Goal: Information Seeking & Learning: Check status

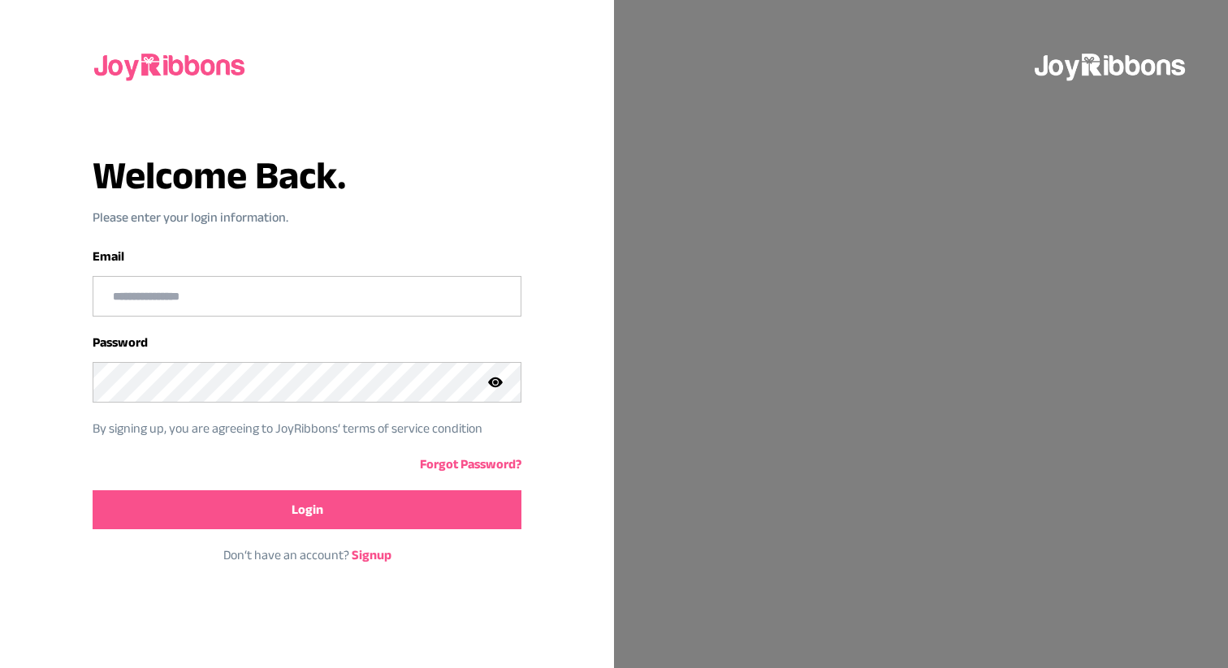
click at [202, 310] on input "email" at bounding box center [306, 296] width 426 height 39
type input "**********"
click at [264, 508] on button "Login" at bounding box center [307, 509] width 428 height 39
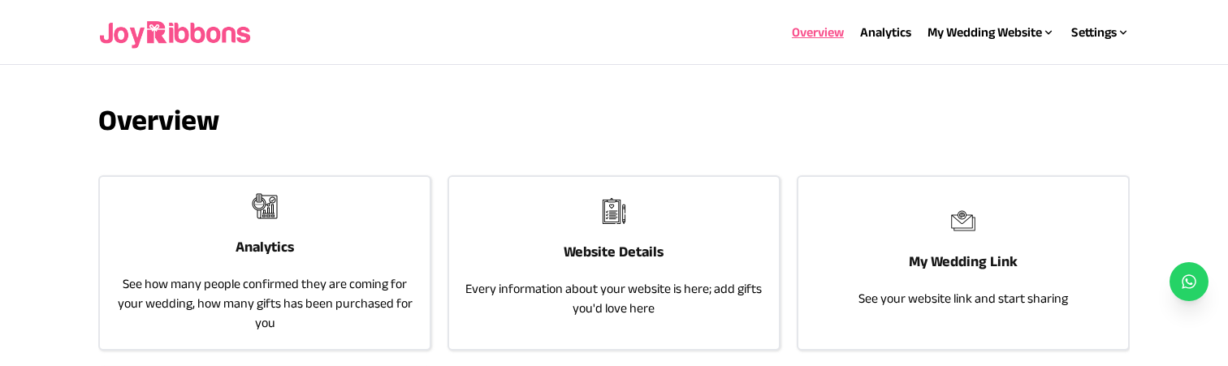
click at [309, 256] on div "Analytics See how many people confirmed they are coming for your wedding, how m…" at bounding box center [265, 263] width 330 height 172
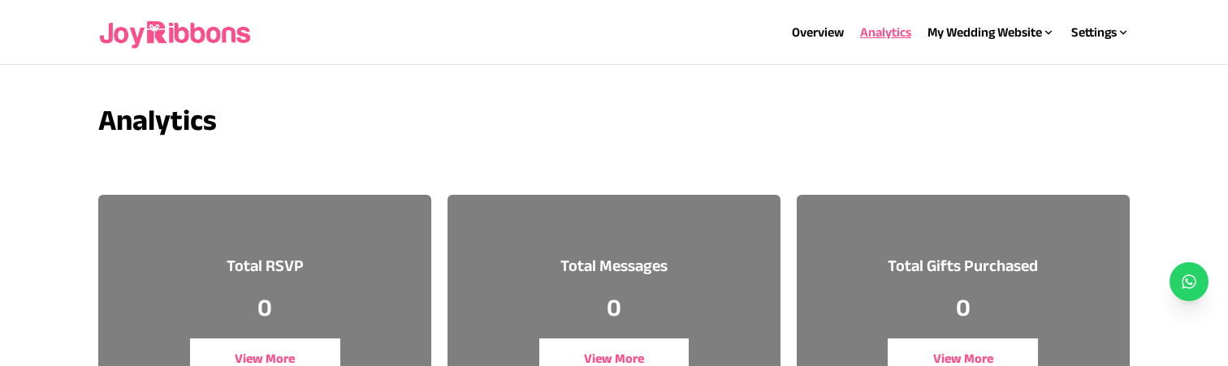
click at [654, 247] on div "Total Messages 0 View More" at bounding box center [613, 317] width 333 height 244
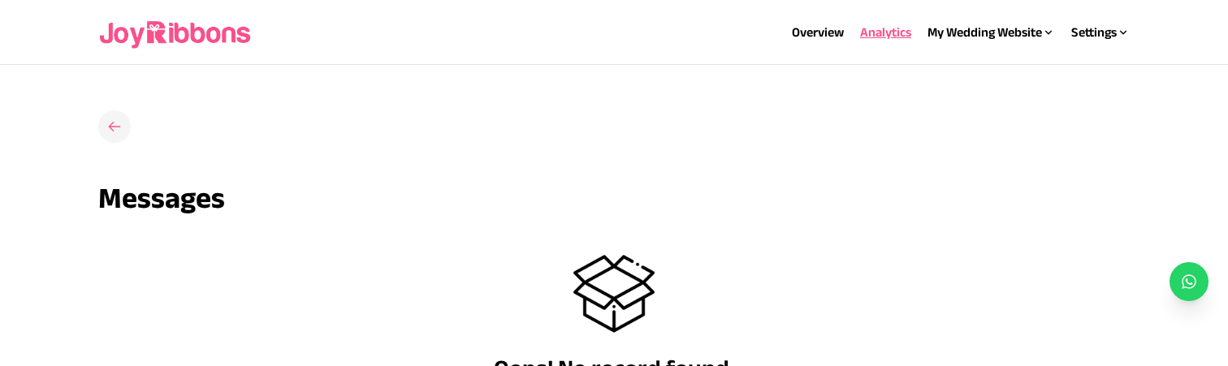
click at [108, 127] on icon at bounding box center [114, 127] width 16 height 16
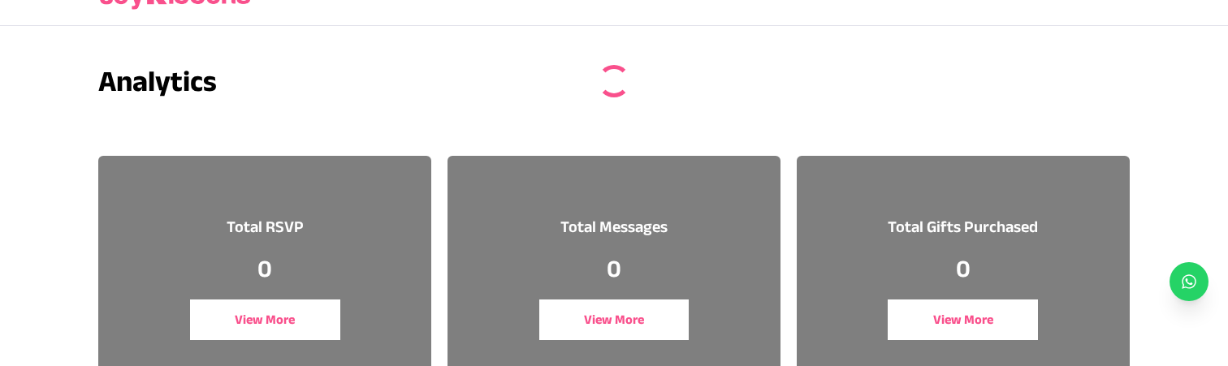
scroll to position [69, 0]
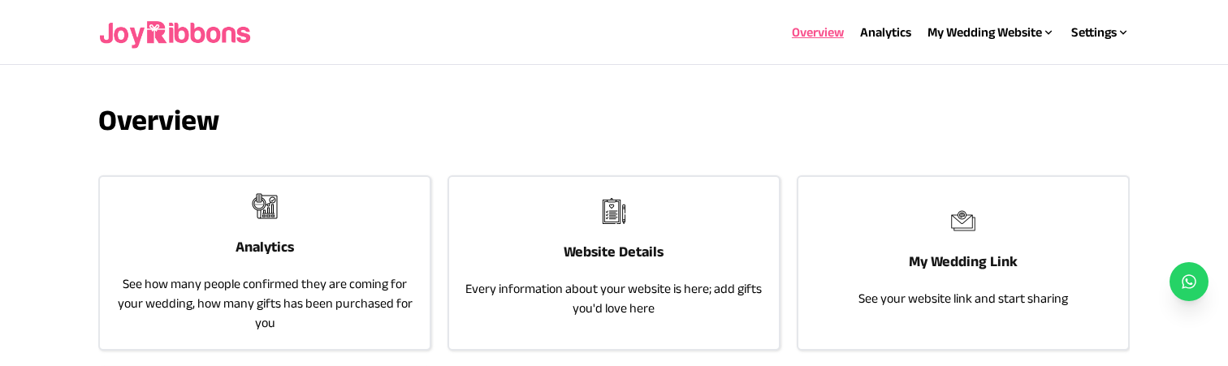
click at [607, 216] on img at bounding box center [614, 211] width 26 height 26
